Goal: Transaction & Acquisition: Download file/media

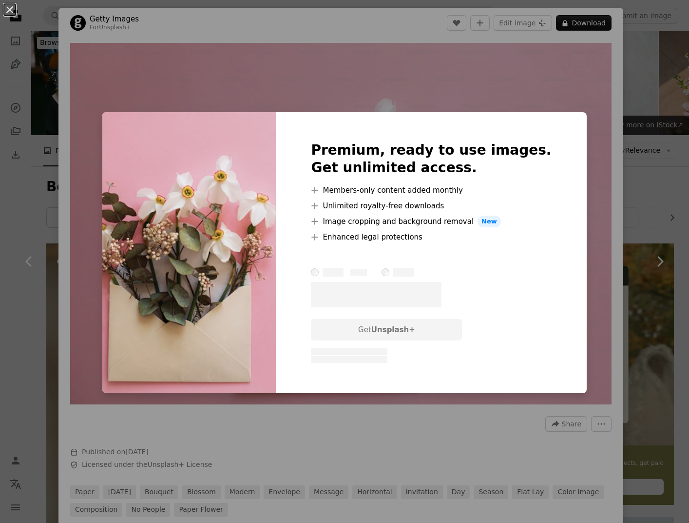
scroll to position [5058, 0]
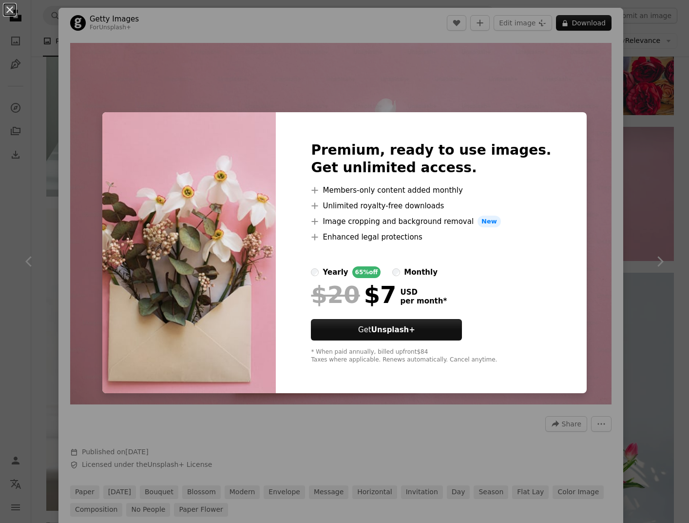
click at [550, 66] on div "An X shape Premium, ready to use images. Get unlimited access. A plus sign Memb…" at bounding box center [344, 261] width 689 height 523
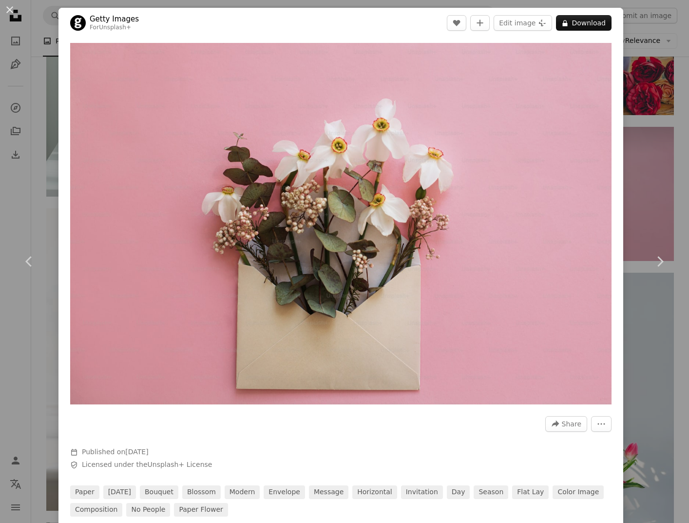
click at [650, 88] on div "An X shape Chevron left Chevron right Getty Images For Unsplash+ A heart A plus…" at bounding box center [344, 261] width 689 height 523
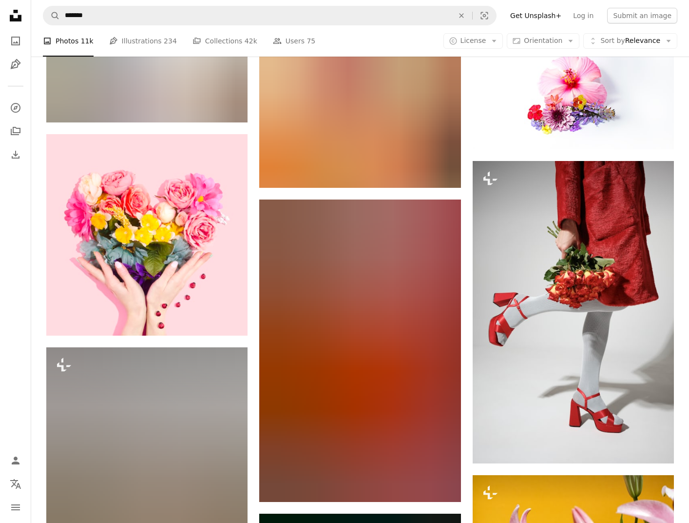
scroll to position [22900, 0]
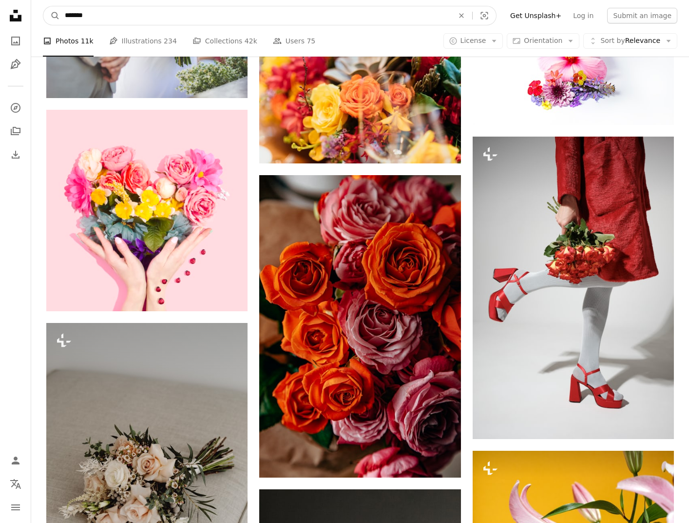
click at [118, 17] on input "*******" at bounding box center [255, 15] width 391 height 19
type input "**********"
click button "A magnifying glass" at bounding box center [51, 15] width 17 height 19
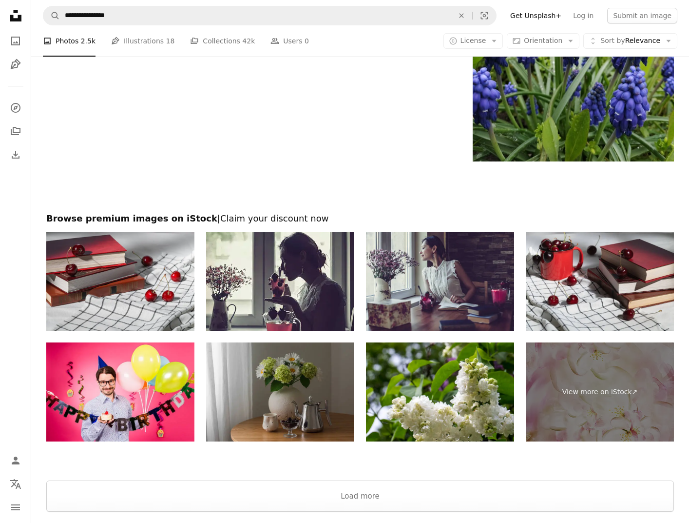
scroll to position [2006, 0]
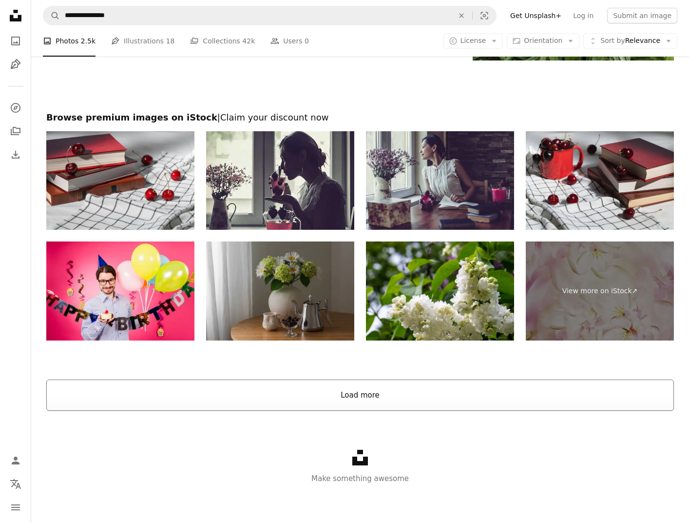
click at [359, 389] on button "Load more" at bounding box center [360, 394] width 628 height 31
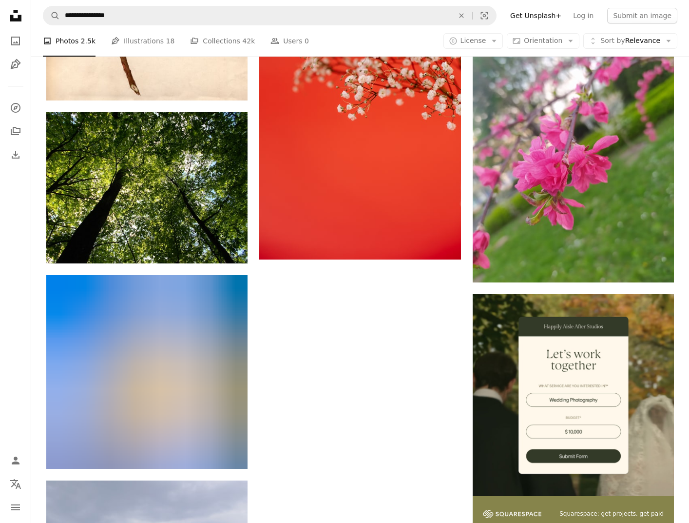
scroll to position [4644, 0]
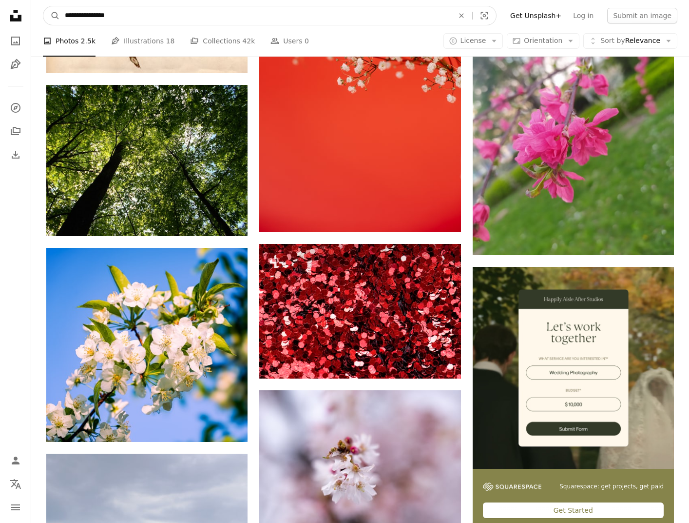
drag, startPoint x: 153, startPoint y: 24, endPoint x: -47, endPoint y: 6, distance: 200.8
type input "******"
click button "A magnifying glass" at bounding box center [51, 15] width 17 height 19
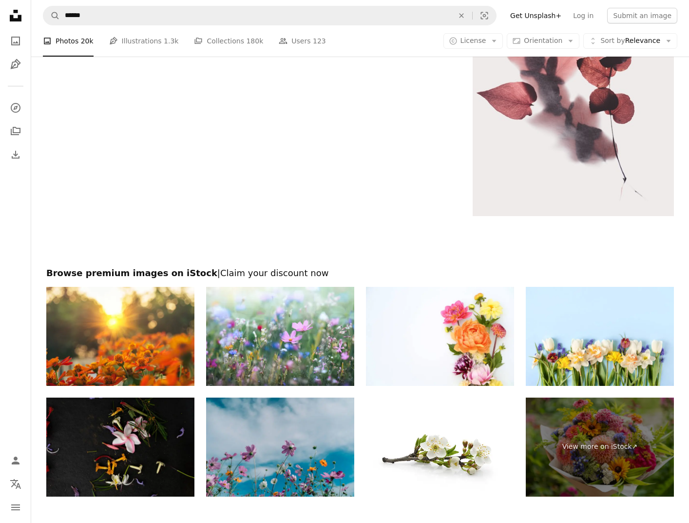
scroll to position [2141, 0]
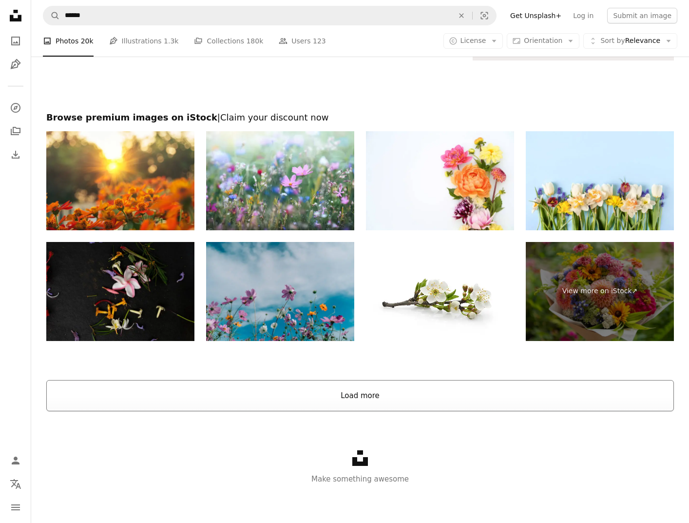
click at [375, 393] on button "Load more" at bounding box center [360, 395] width 628 height 31
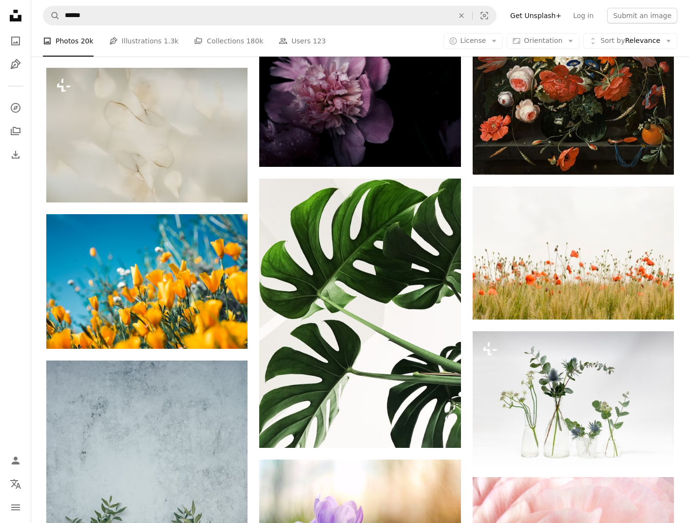
scroll to position [4390, 0]
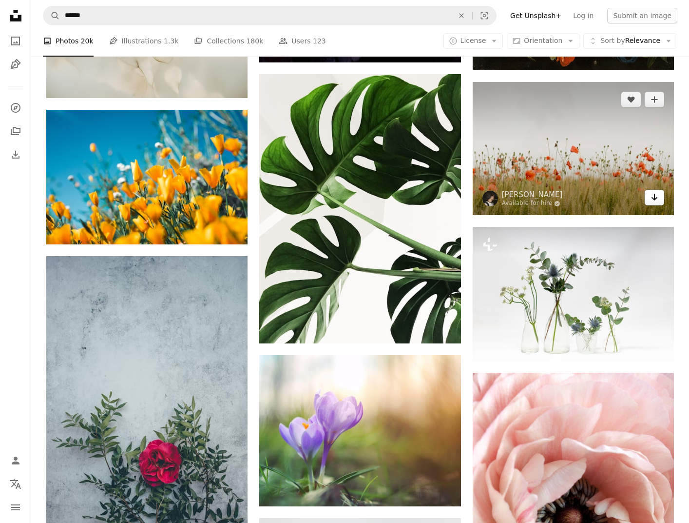
click at [654, 204] on link "Arrow pointing down" at bounding box center [655, 198] width 20 height 16
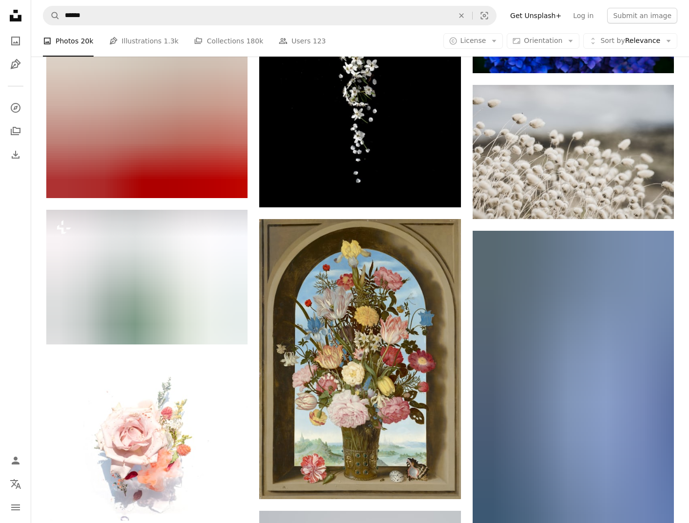
scroll to position [9466, 0]
